Goal: Task Accomplishment & Management: Manage account settings

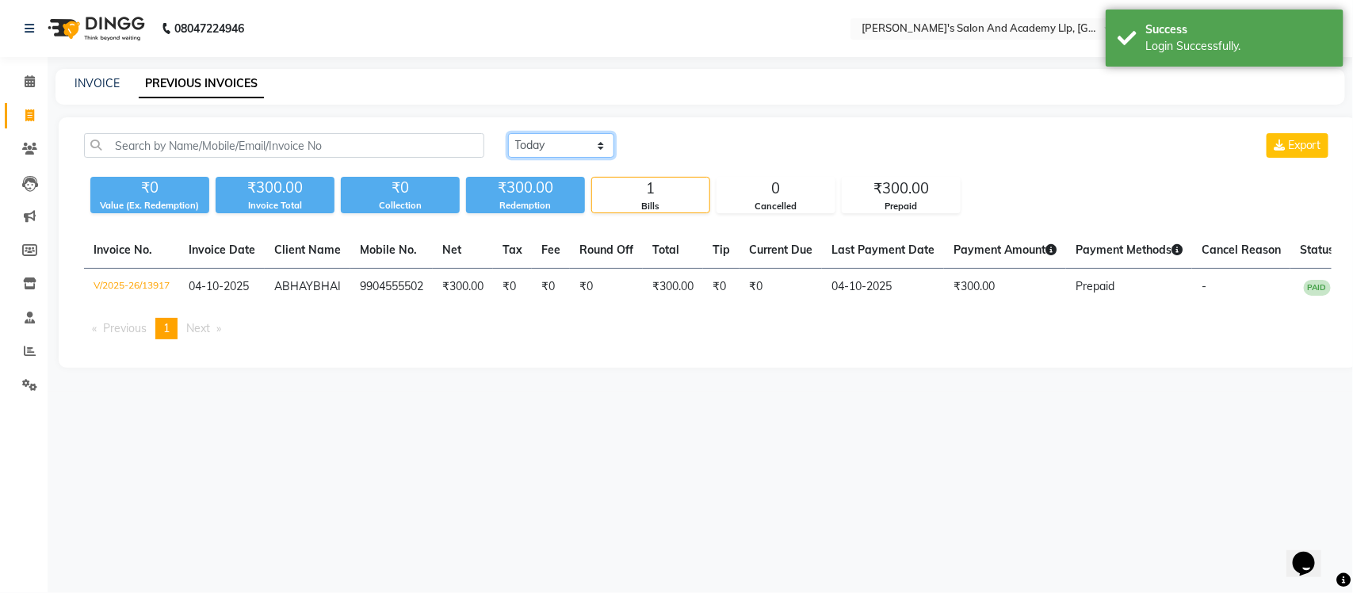
click at [543, 143] on select "[DATE] [DATE] Custom Range" at bounding box center [561, 145] width 106 height 25
select select "range"
click at [508, 133] on select "[DATE] [DATE] Custom Range" at bounding box center [561, 145] width 106 height 25
click at [676, 143] on input "04-10-2025" at bounding box center [690, 146] width 111 height 22
select select "10"
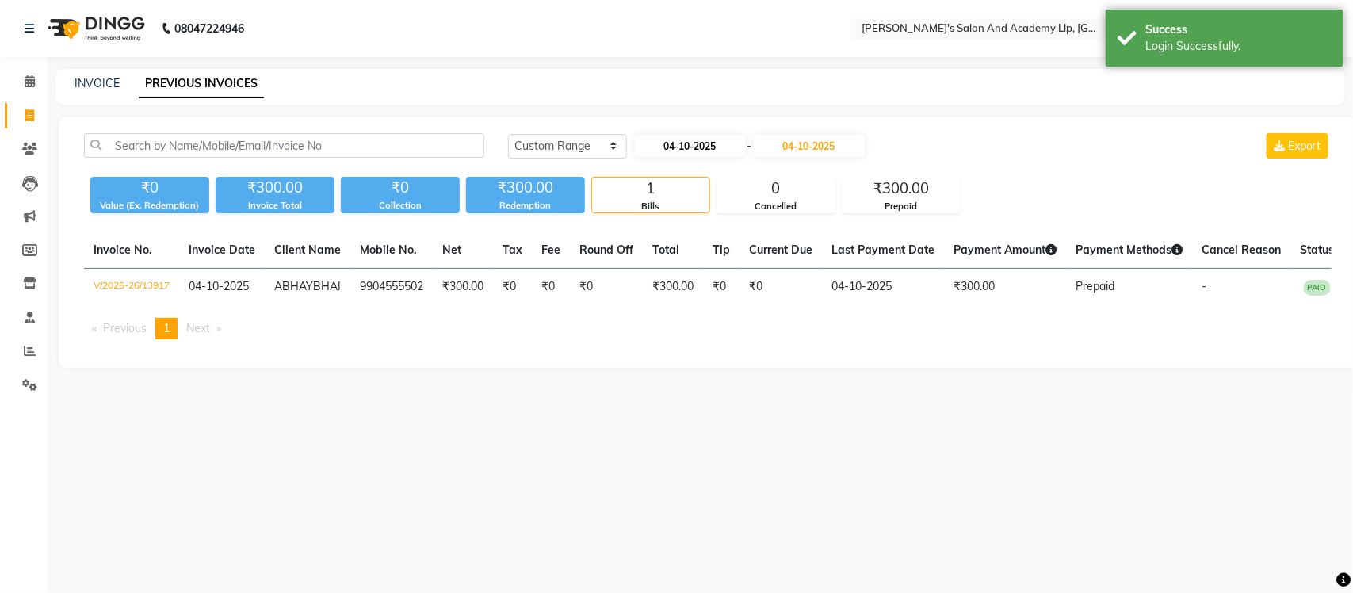
select select "2025"
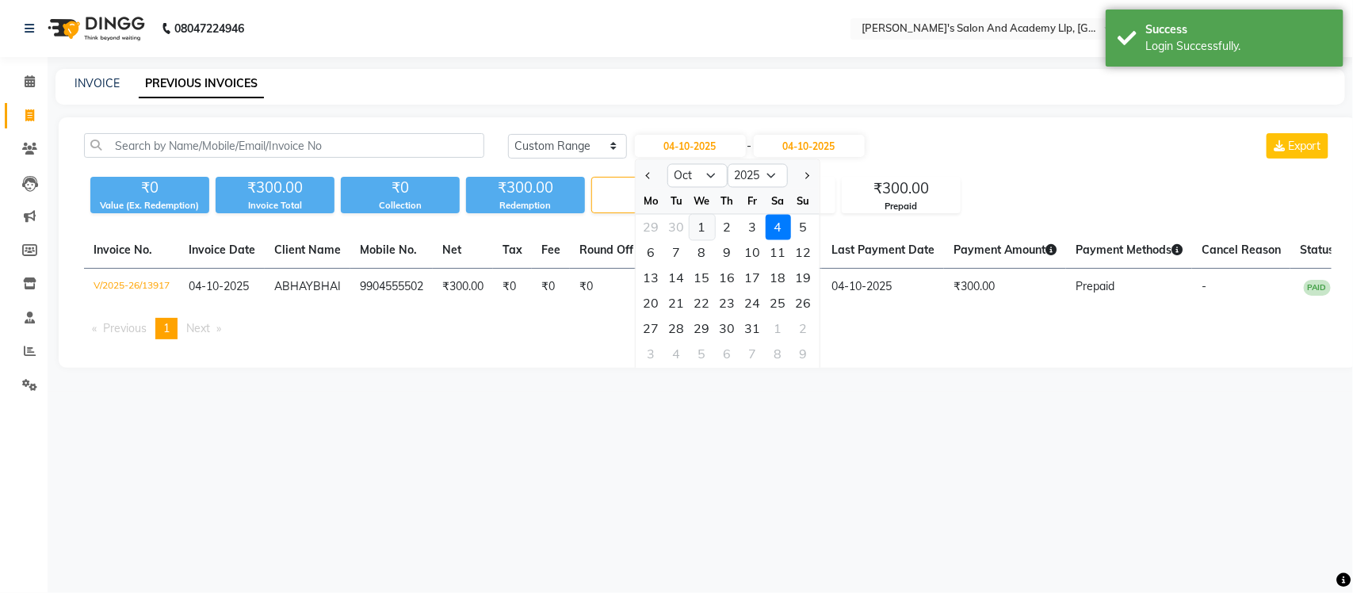
click at [701, 223] on div "1" at bounding box center [701, 227] width 25 height 25
type input "01-10-2025"
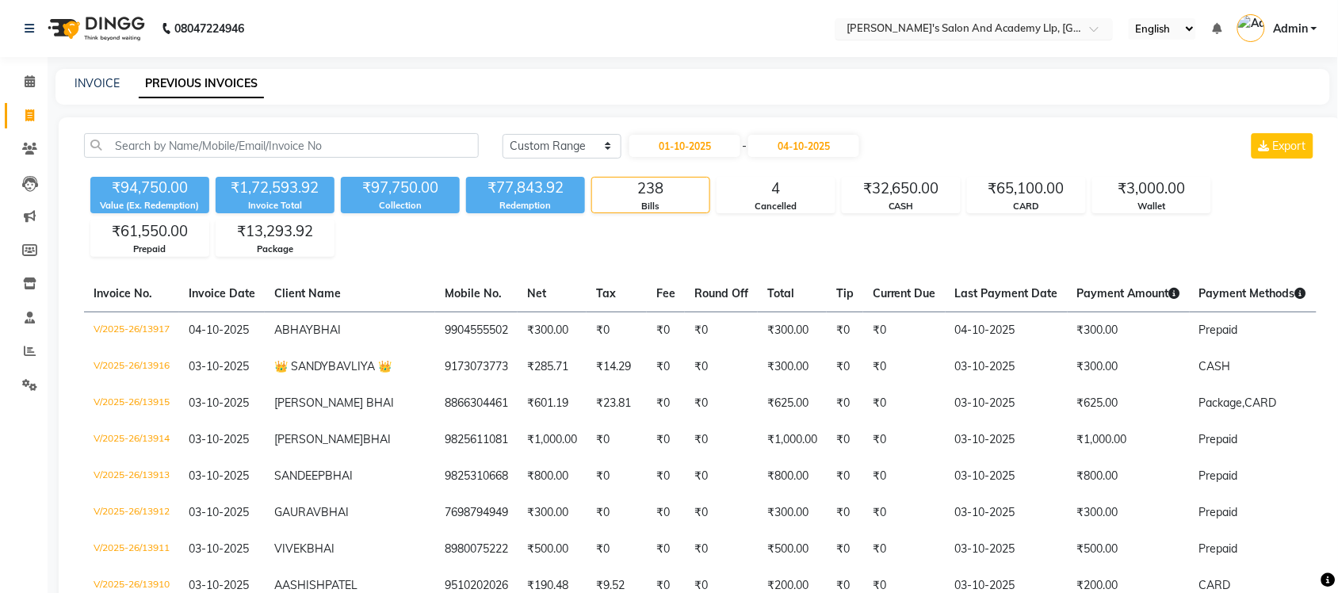
click at [892, 32] on input "text" at bounding box center [958, 30] width 230 height 16
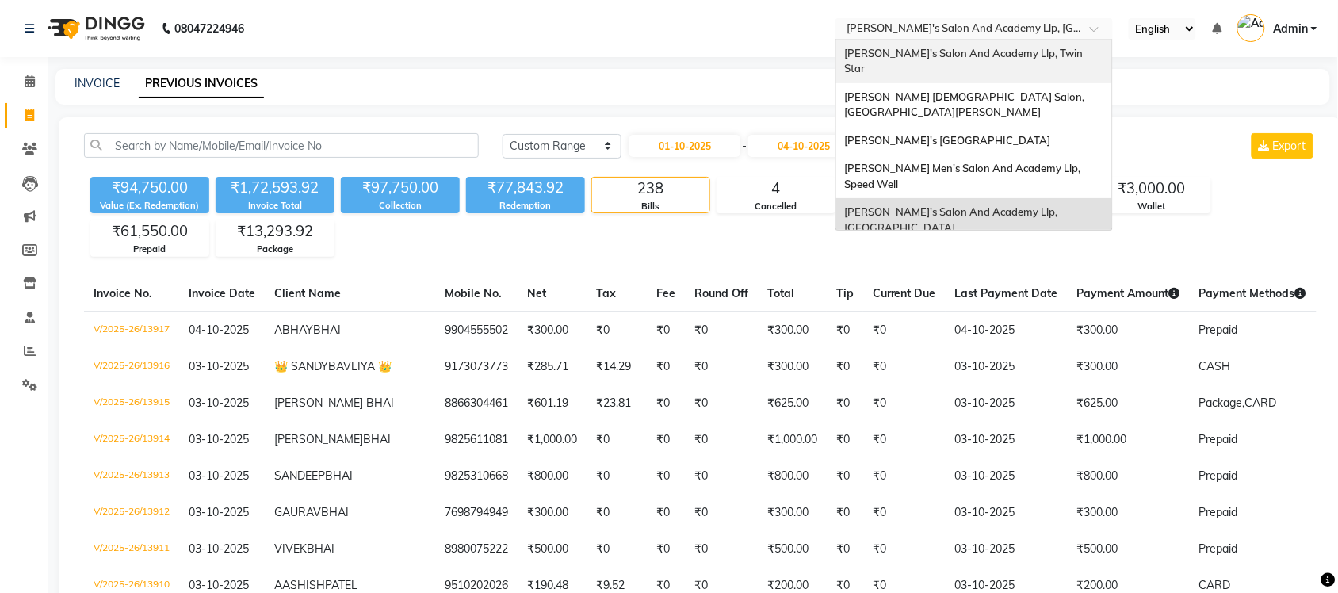
click at [953, 50] on span "[PERSON_NAME]'s Salon And Academy Llp, Twin Star" at bounding box center [964, 61] width 241 height 29
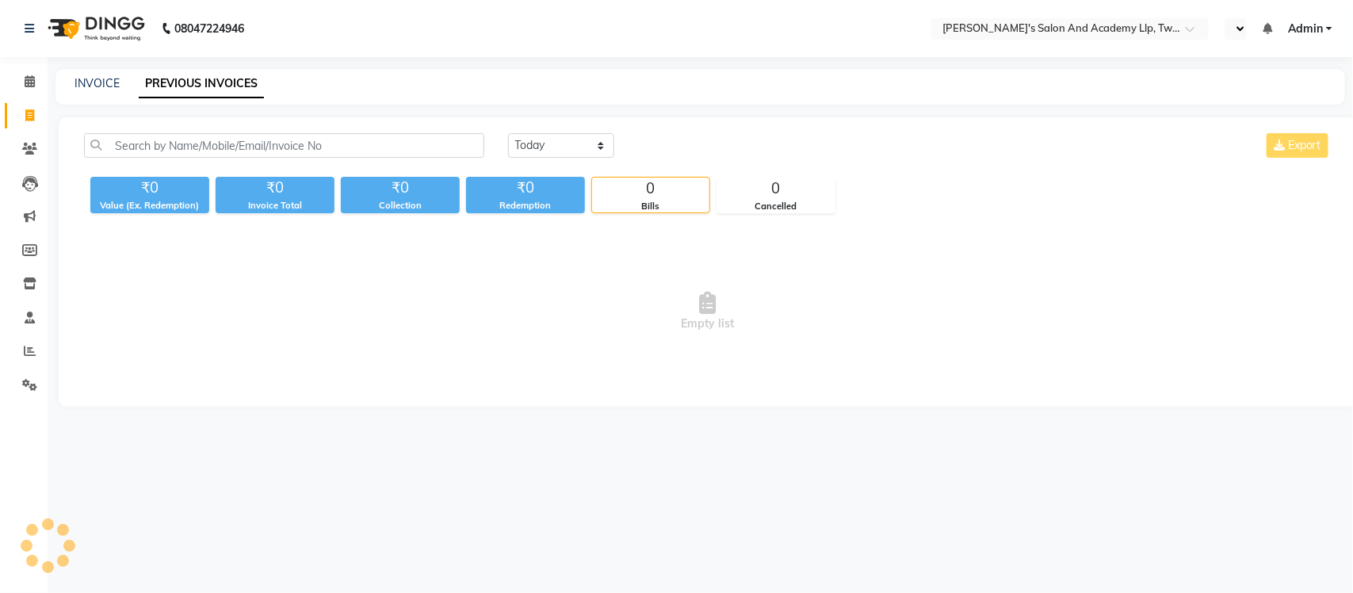
select select "en"
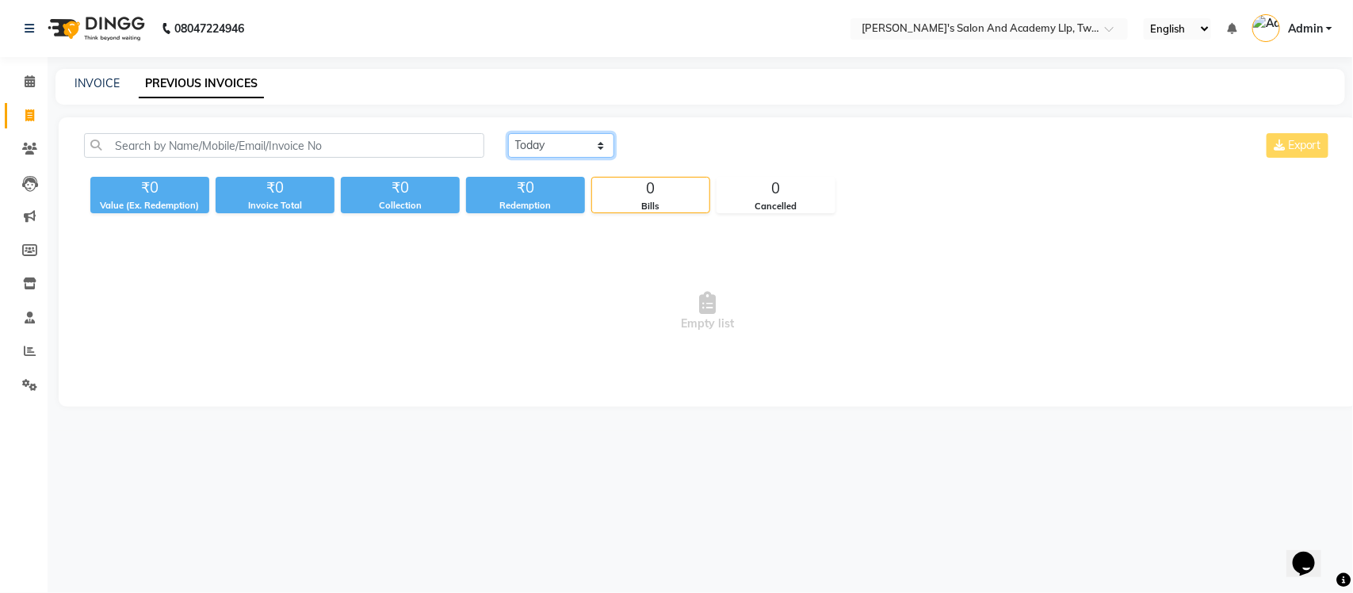
click at [571, 143] on select "[DATE] [DATE] Custom Range" at bounding box center [561, 145] width 106 height 25
select select "range"
click at [508, 133] on select "[DATE] [DATE] Custom Range" at bounding box center [561, 145] width 106 height 25
click at [698, 156] on input "04-10-2025" at bounding box center [690, 146] width 111 height 22
select select "10"
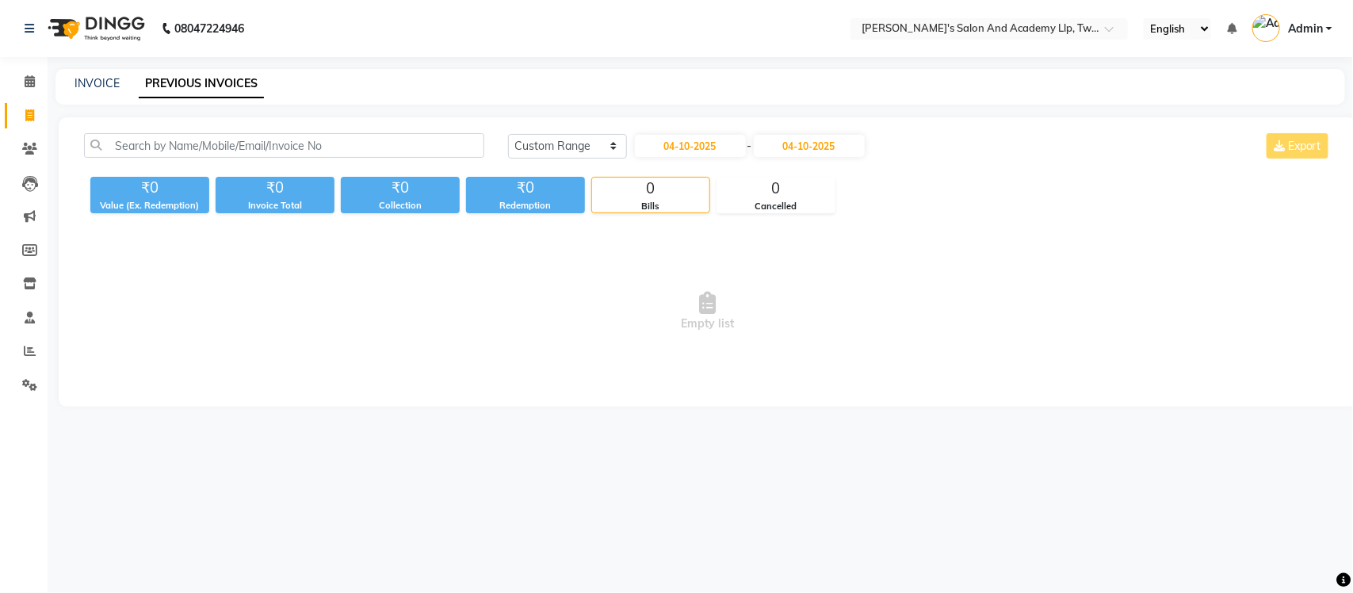
select select "2025"
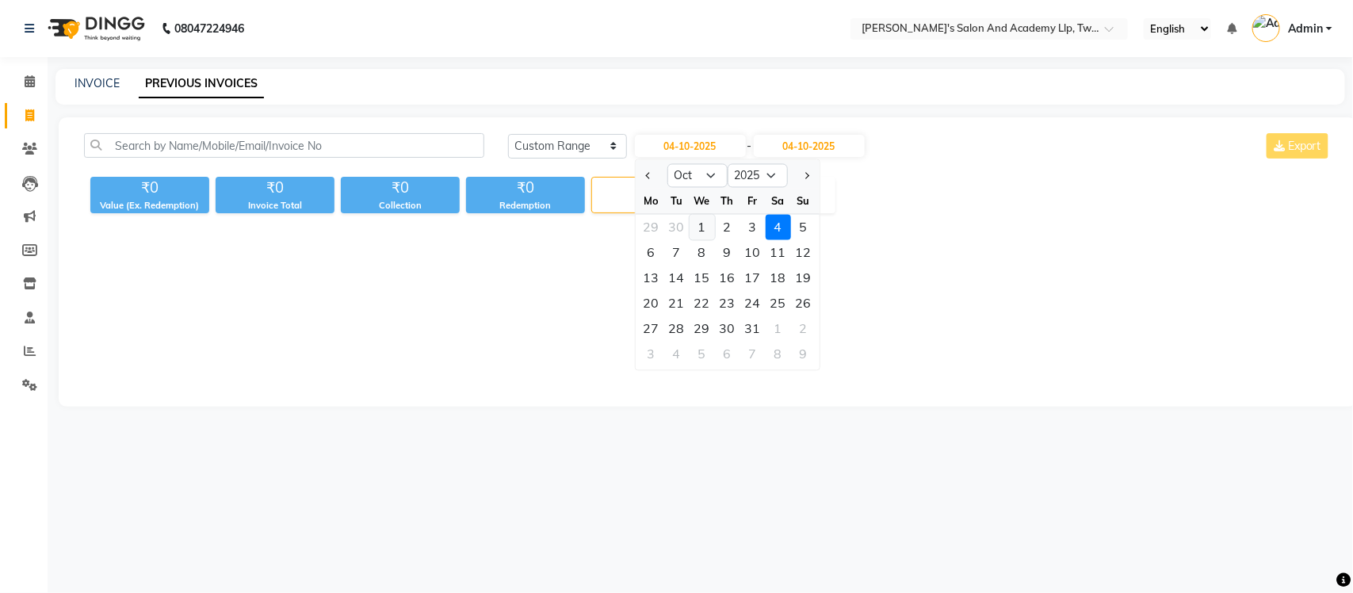
click at [701, 227] on div "1" at bounding box center [701, 227] width 25 height 25
type input "01-10-2025"
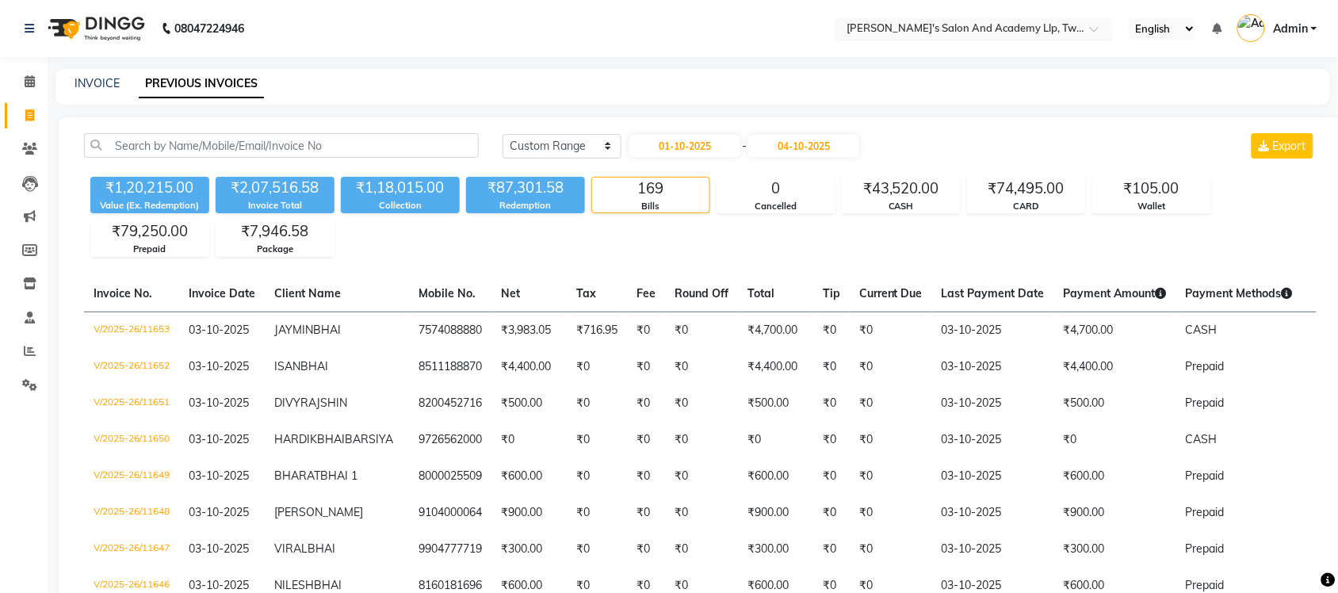
click at [897, 36] on input "text" at bounding box center [958, 30] width 230 height 16
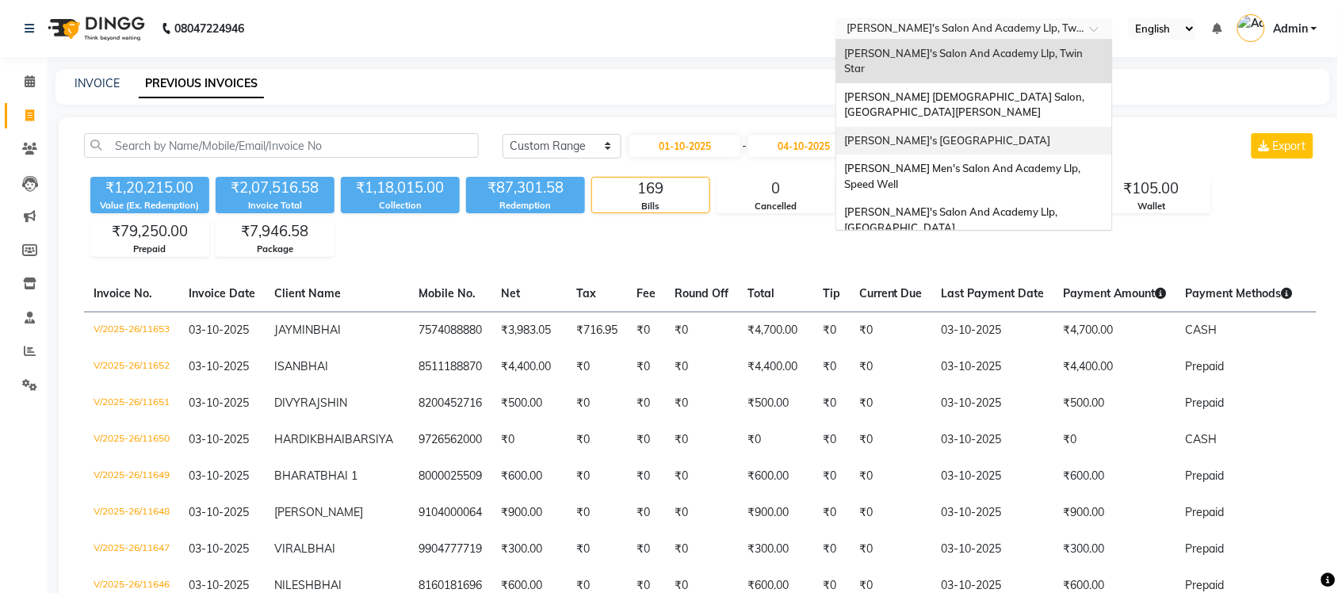
click at [903, 134] on span "[PERSON_NAME]'s [GEOGRAPHIC_DATA]" at bounding box center [947, 140] width 206 height 13
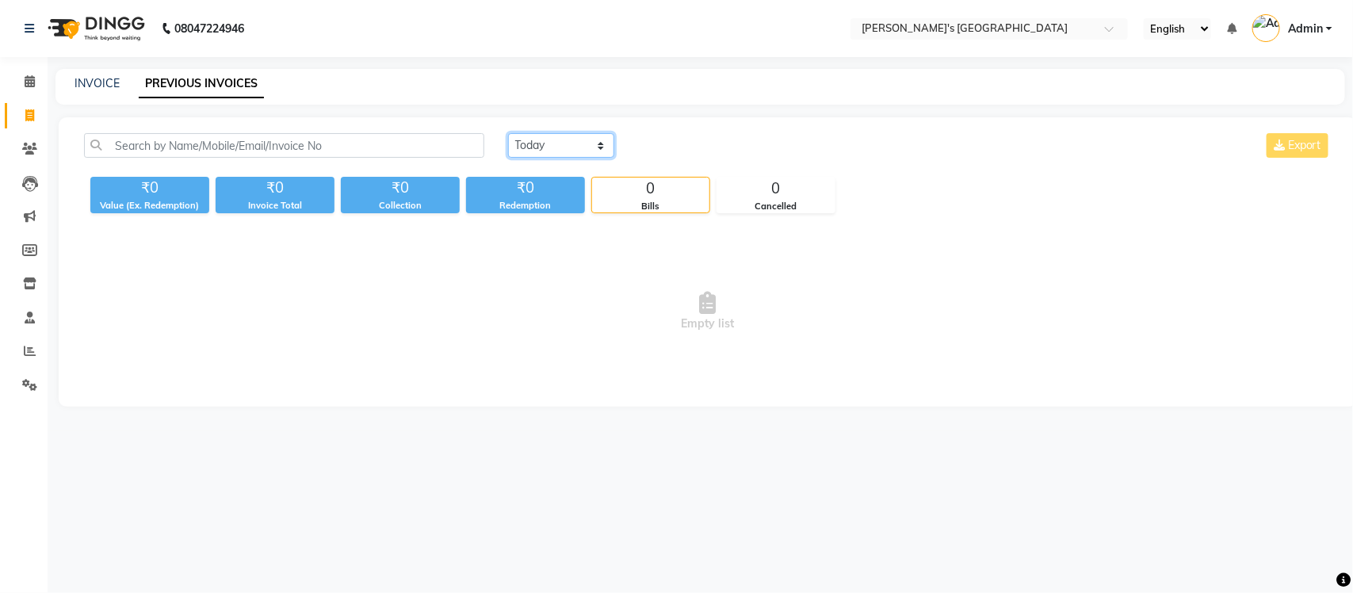
click at [560, 143] on select "[DATE] [DATE] Custom Range" at bounding box center [561, 145] width 106 height 25
select select "range"
click at [508, 133] on select "[DATE] [DATE] Custom Range" at bounding box center [561, 145] width 106 height 25
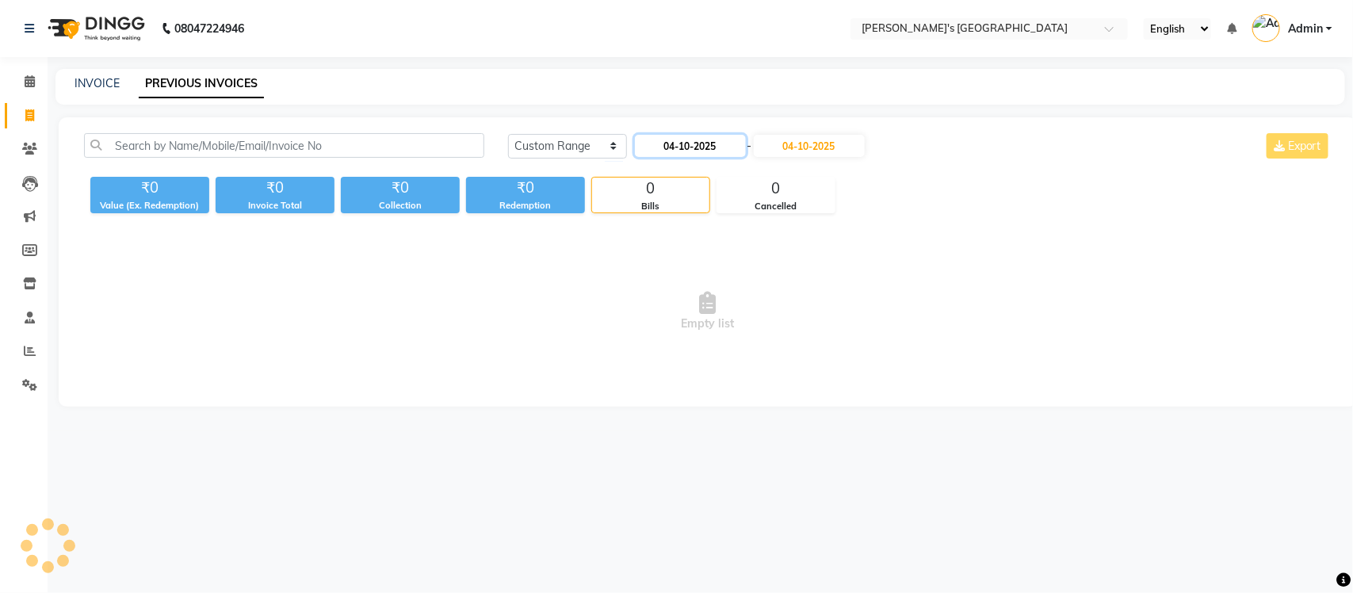
click at [648, 152] on input "04-10-2025" at bounding box center [690, 146] width 111 height 22
select select "10"
select select "2025"
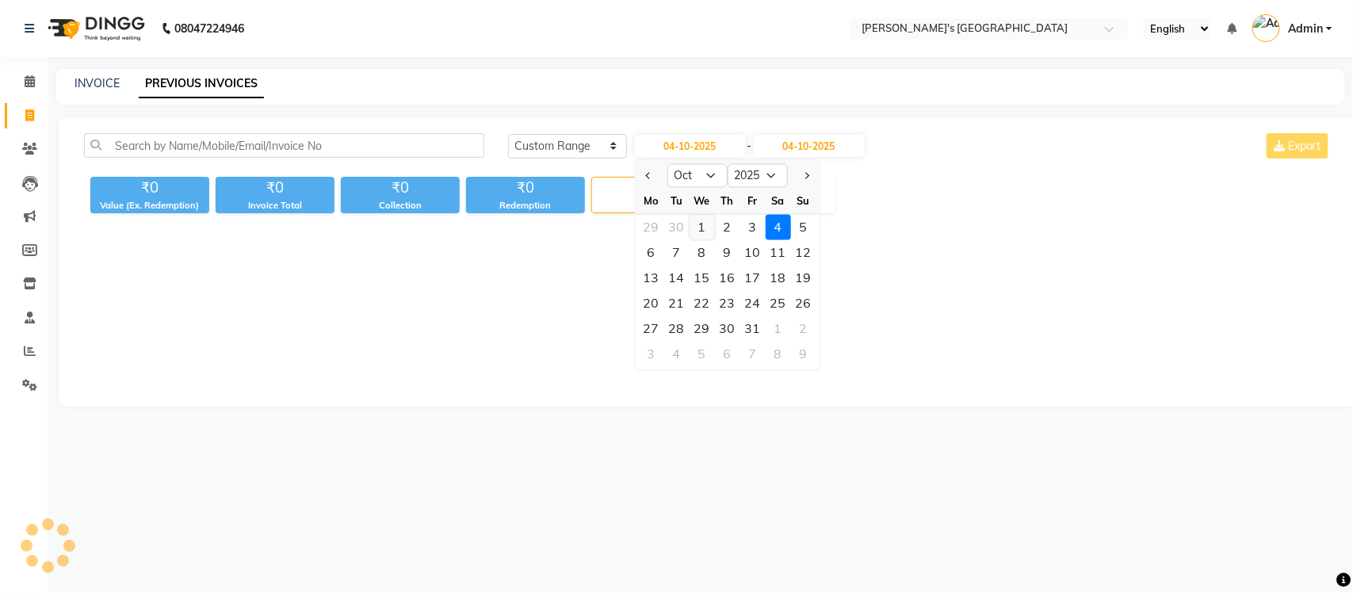
click at [696, 226] on div "1" at bounding box center [701, 227] width 25 height 25
type input "01-10-2025"
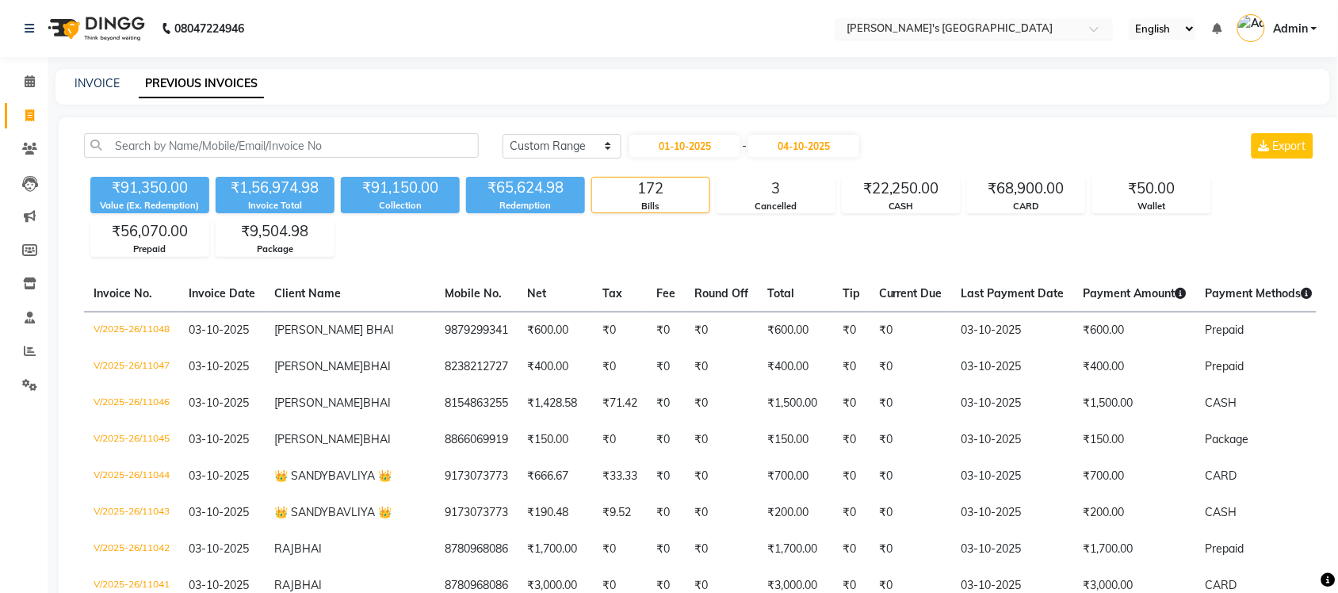
click at [880, 32] on input "text" at bounding box center [958, 30] width 230 height 16
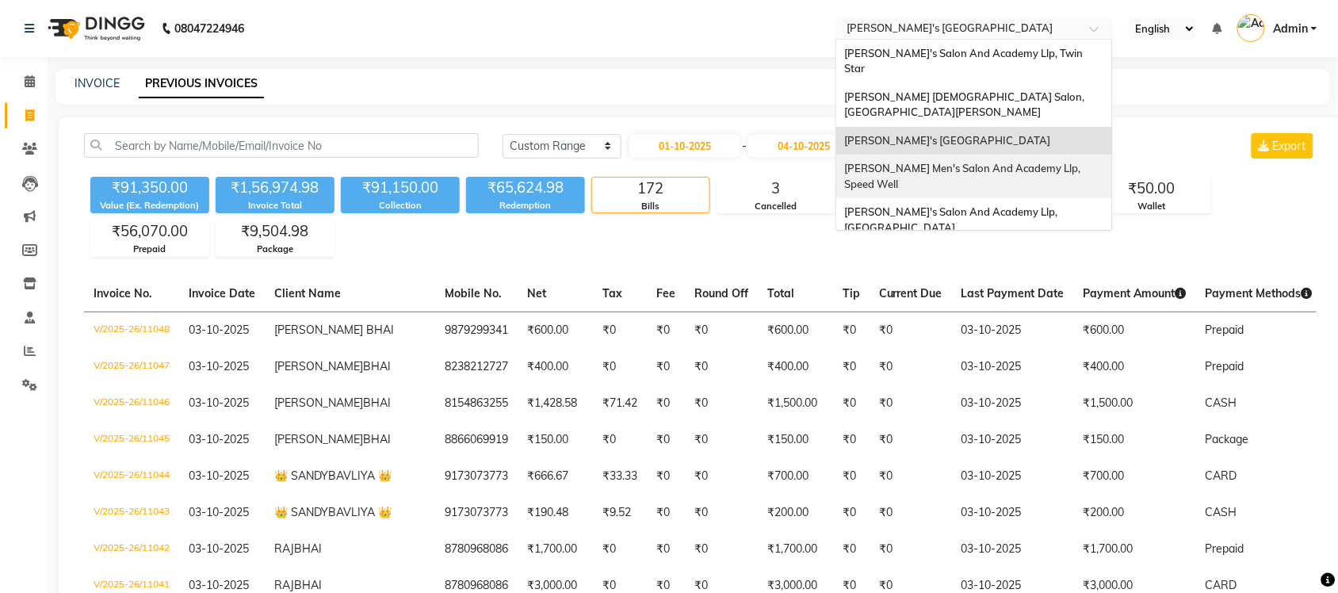
click at [908, 162] on span "[PERSON_NAME] Men's Salon And Academy Llp, Speed Well" at bounding box center [963, 176] width 239 height 29
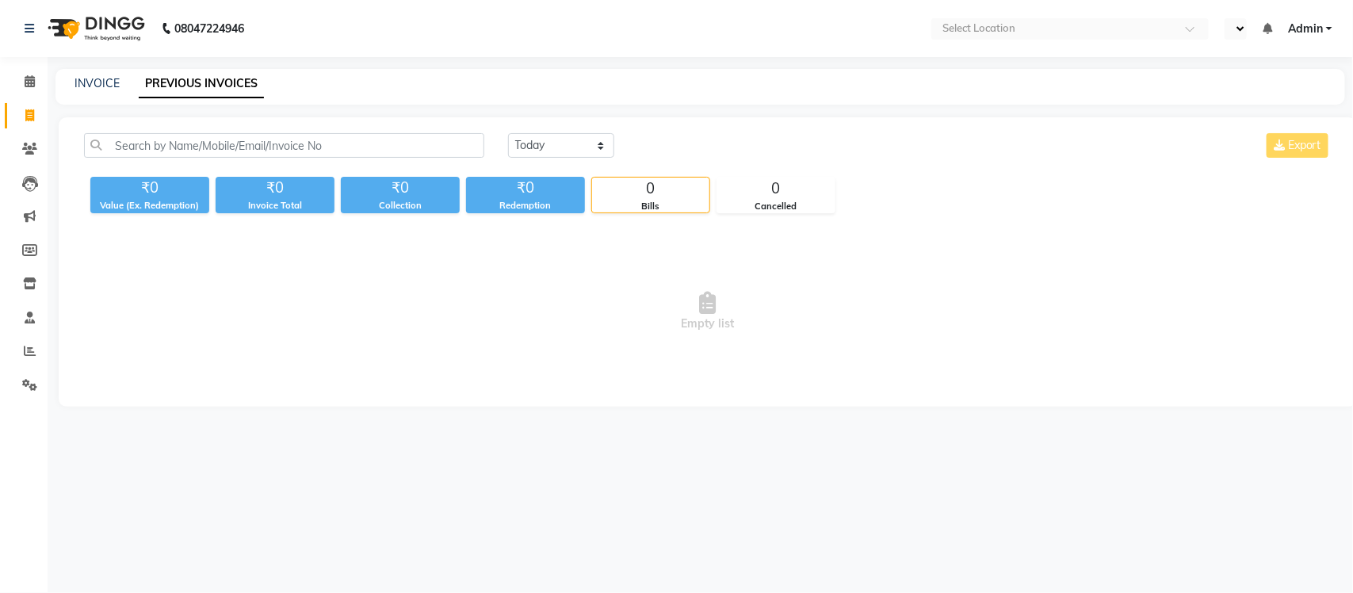
select select "en"
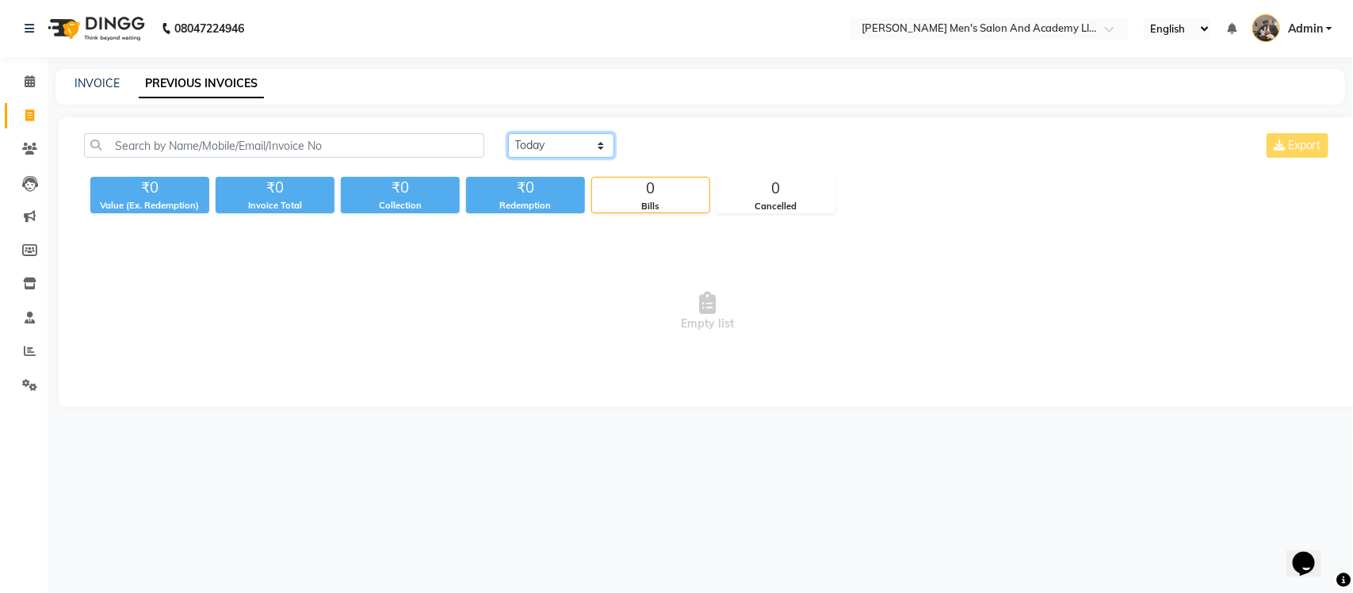
drag, startPoint x: 568, startPoint y: 143, endPoint x: 575, endPoint y: 148, distance: 8.4
click at [568, 143] on select "[DATE] [DATE] Custom Range" at bounding box center [561, 145] width 106 height 25
click at [579, 231] on div "Today Yesterday Custom Range Export ₹0 Value (Ex. Redemption) ₹0 Invoice Total …" at bounding box center [708, 261] width 1298 height 289
click at [567, 151] on select "[DATE] [DATE] Custom Range" at bounding box center [561, 145] width 106 height 25
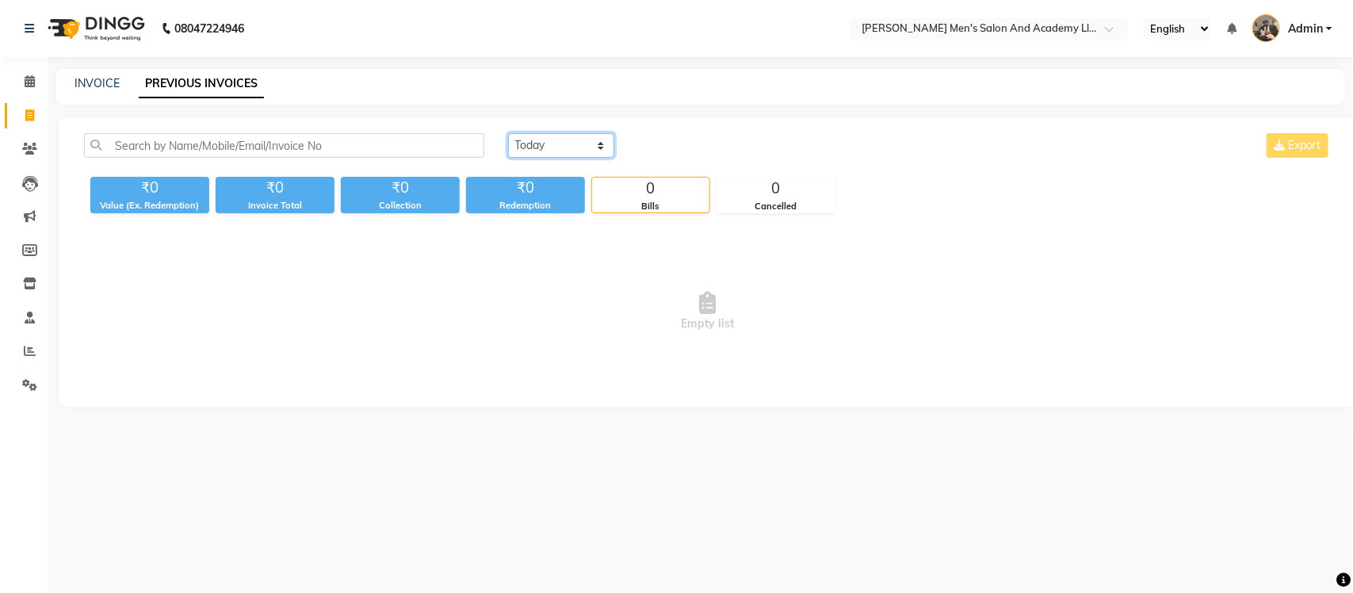
click at [571, 143] on select "[DATE] [DATE] Custom Range" at bounding box center [561, 145] width 106 height 25
select select "range"
click at [508, 133] on select "[DATE] [DATE] Custom Range" at bounding box center [561, 145] width 106 height 25
click at [666, 151] on input "04-10-2025" at bounding box center [690, 146] width 111 height 22
select select "10"
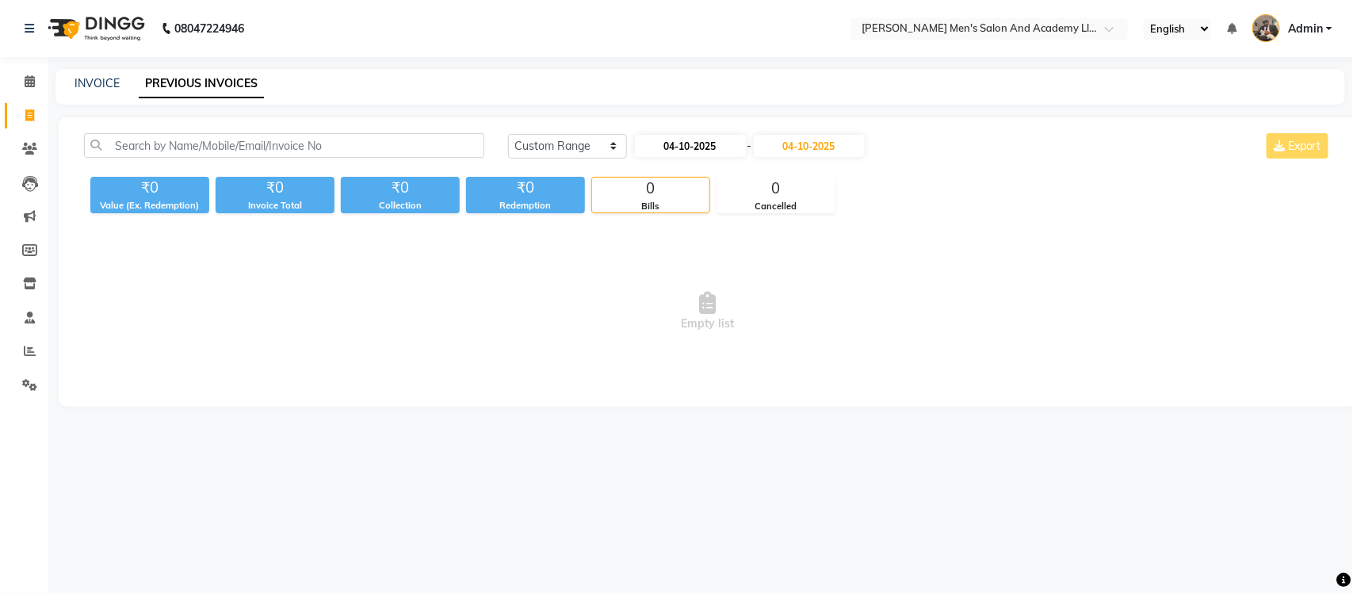
select select "2025"
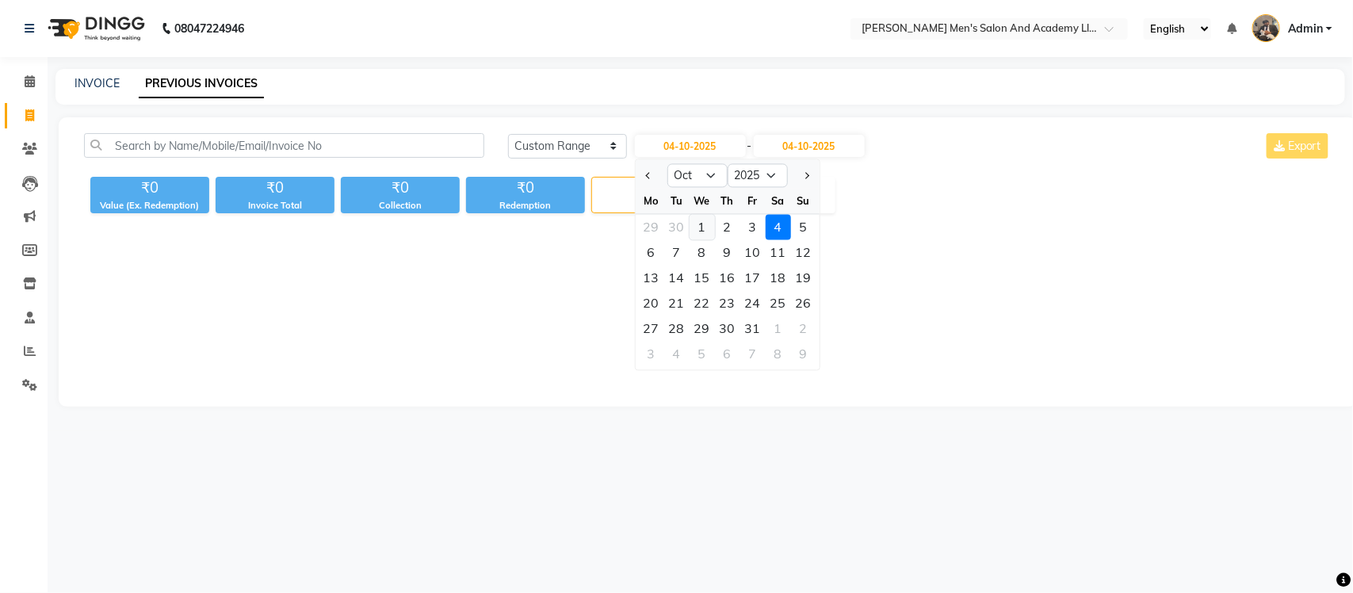
click at [696, 227] on div "1" at bounding box center [701, 227] width 25 height 25
type input "01-10-2025"
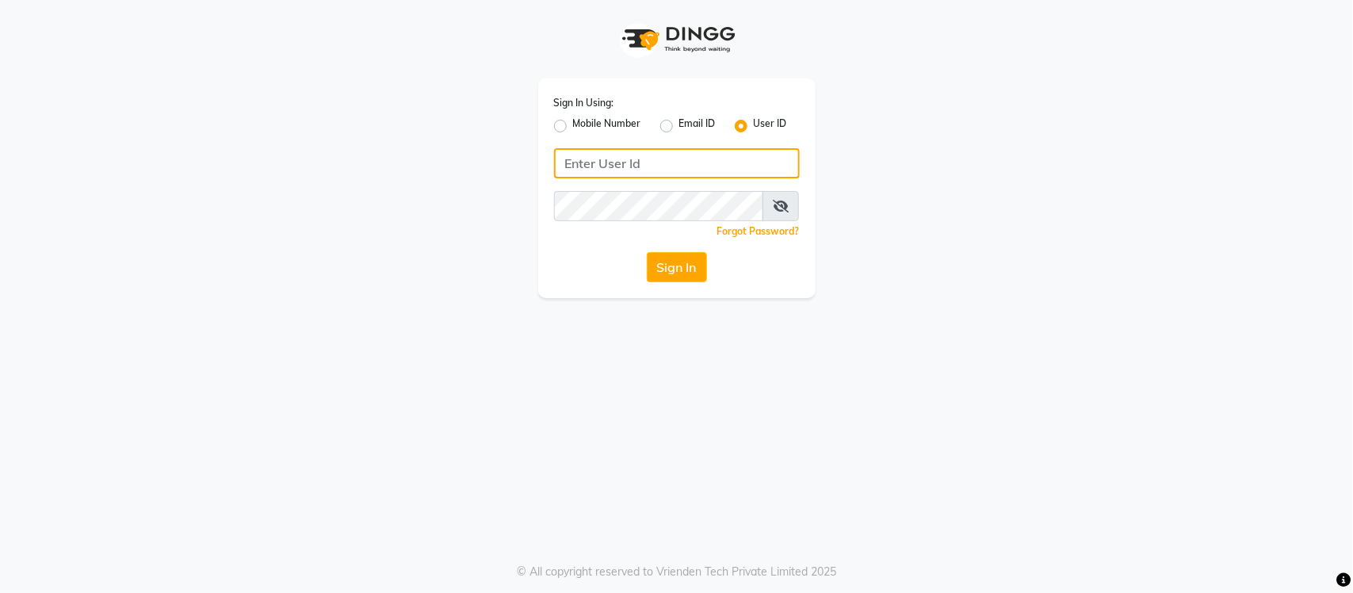
click at [655, 156] on input "Username" at bounding box center [677, 163] width 246 height 30
type input "s"
type input "SANDY"
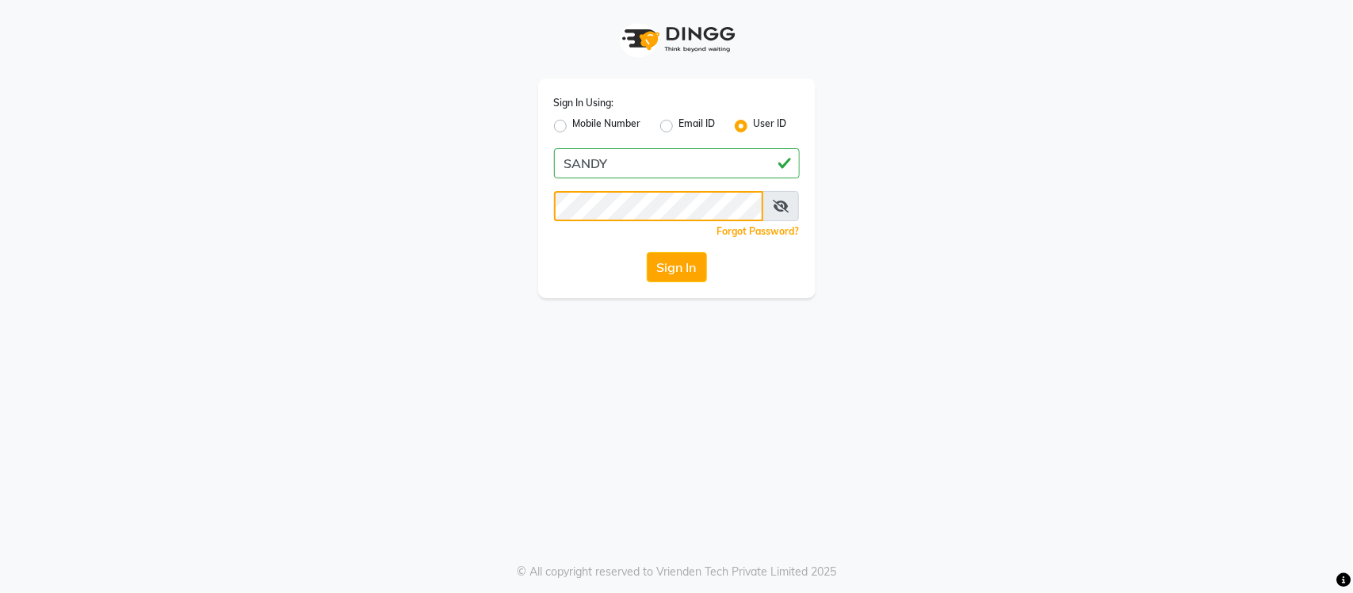
click at [647, 252] on button "Sign In" at bounding box center [677, 267] width 60 height 30
